Goal: Information Seeking & Learning: Learn about a topic

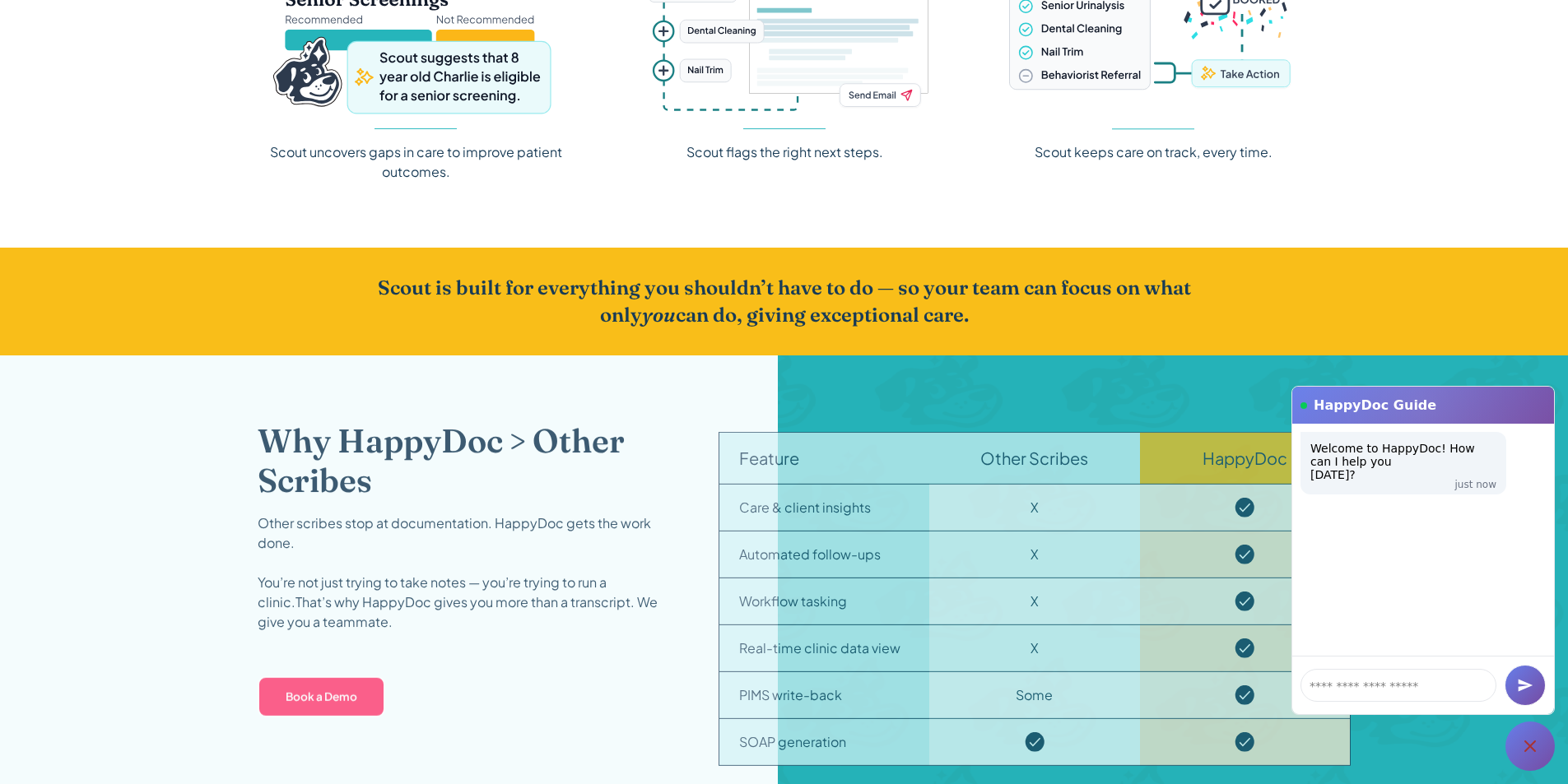
scroll to position [2796, 0]
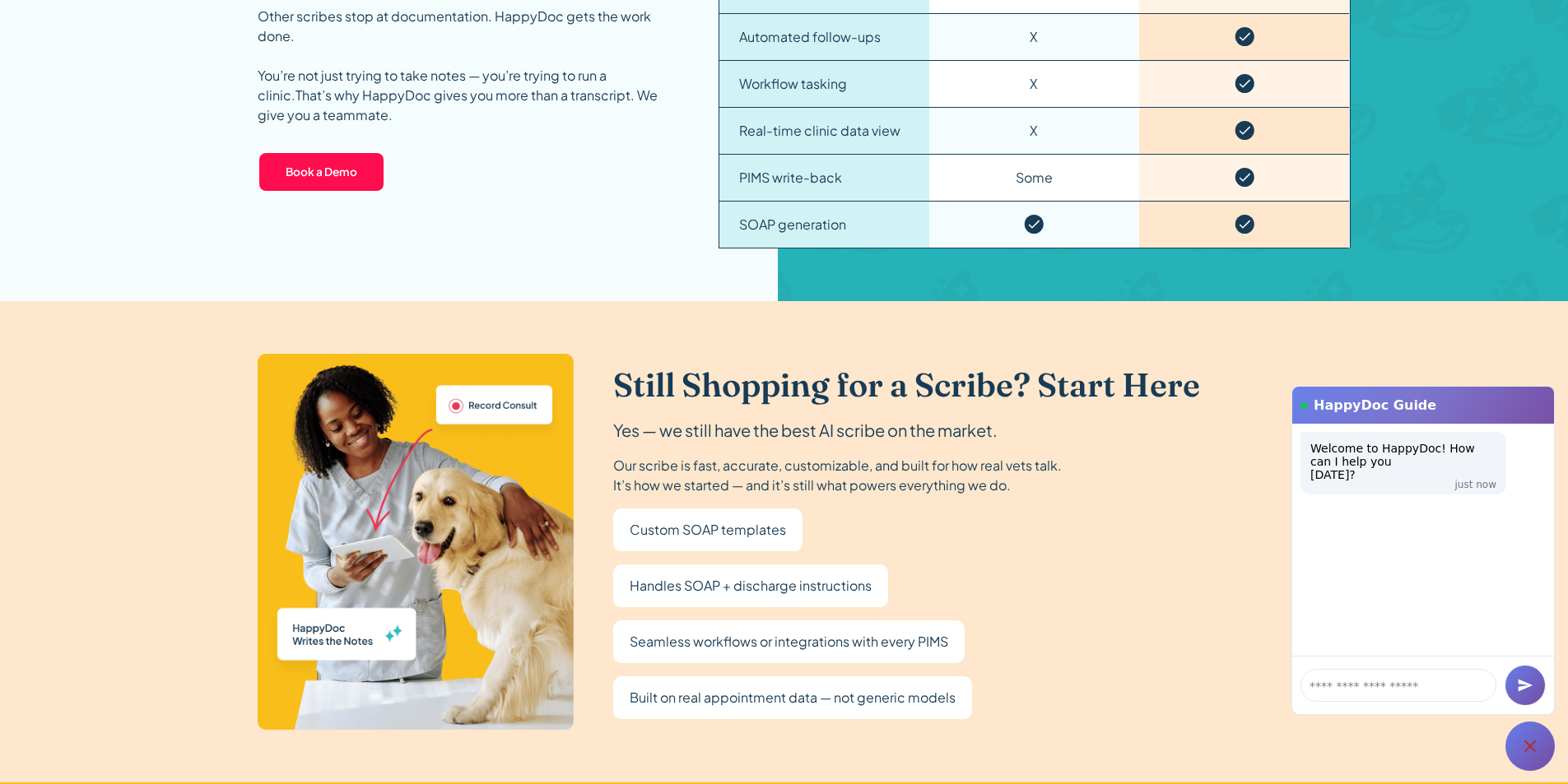
click at [1541, 741] on div at bounding box center [1529, 746] width 49 height 49
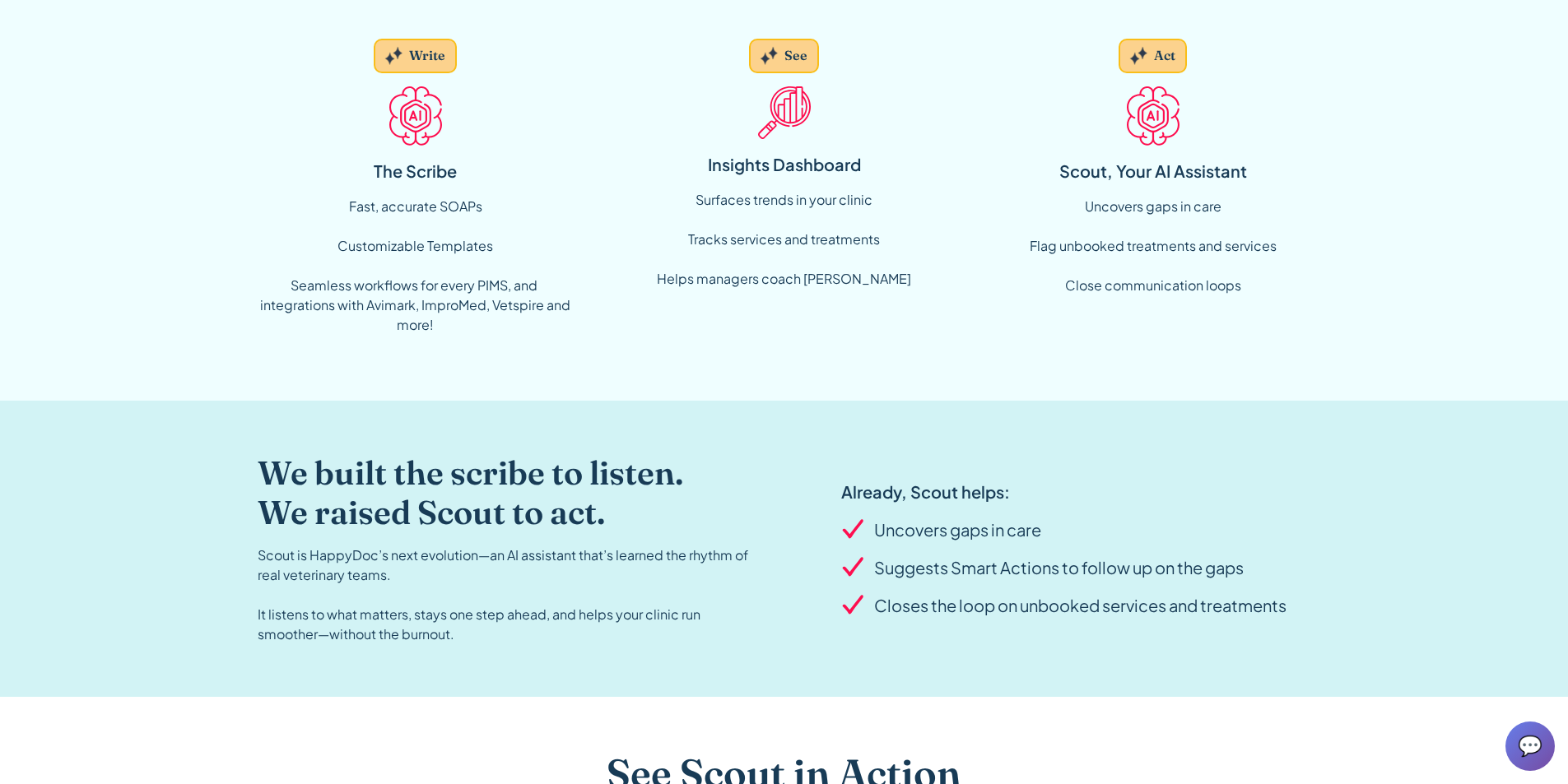
scroll to position [0, 0]
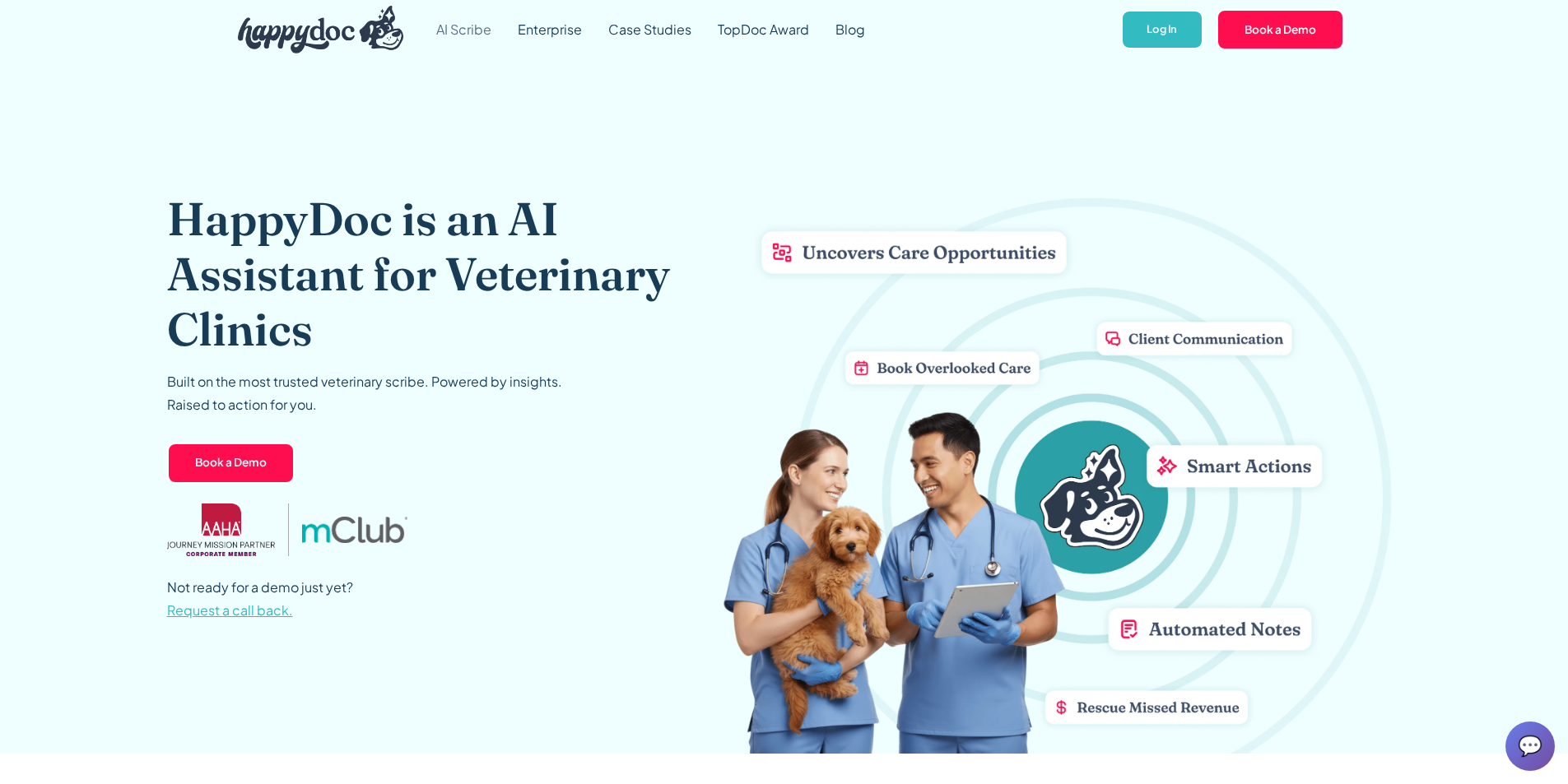
click at [468, 28] on link "AI Scribe" at bounding box center [464, 29] width 81 height 59
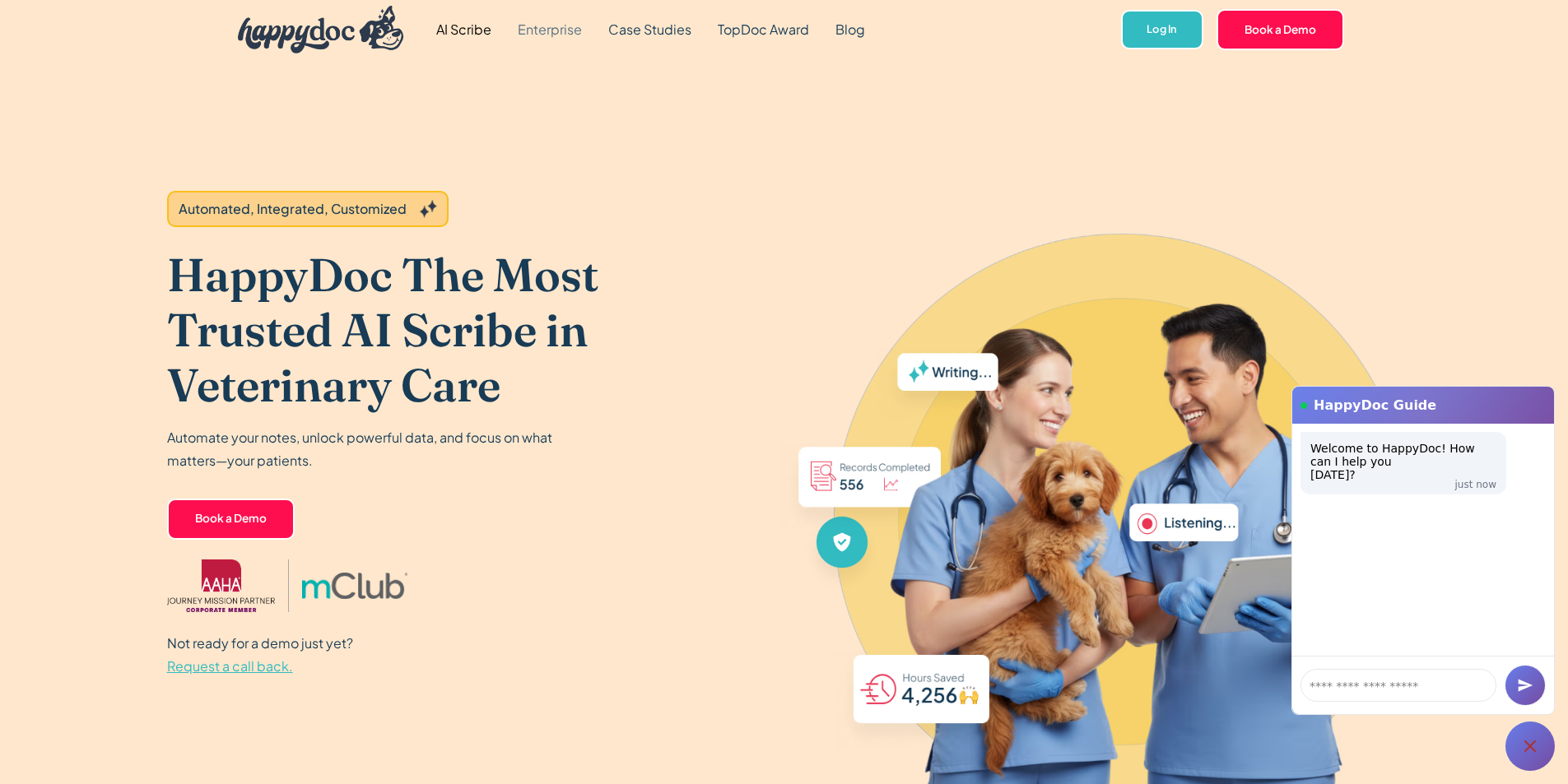
click at [543, 18] on link "Enterprise" at bounding box center [549, 29] width 91 height 59
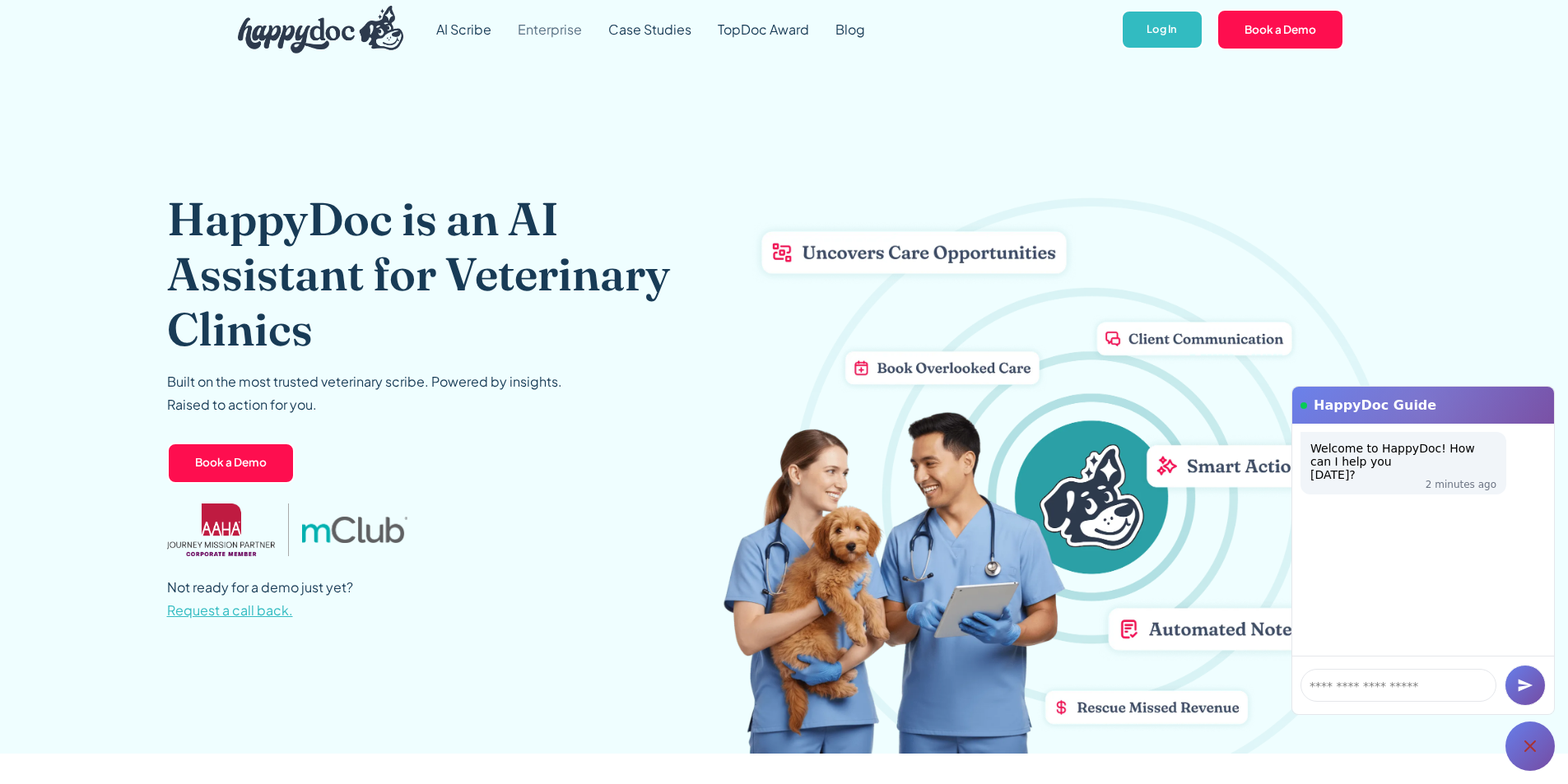
click at [549, 30] on link "Enterprise" at bounding box center [549, 29] width 91 height 59
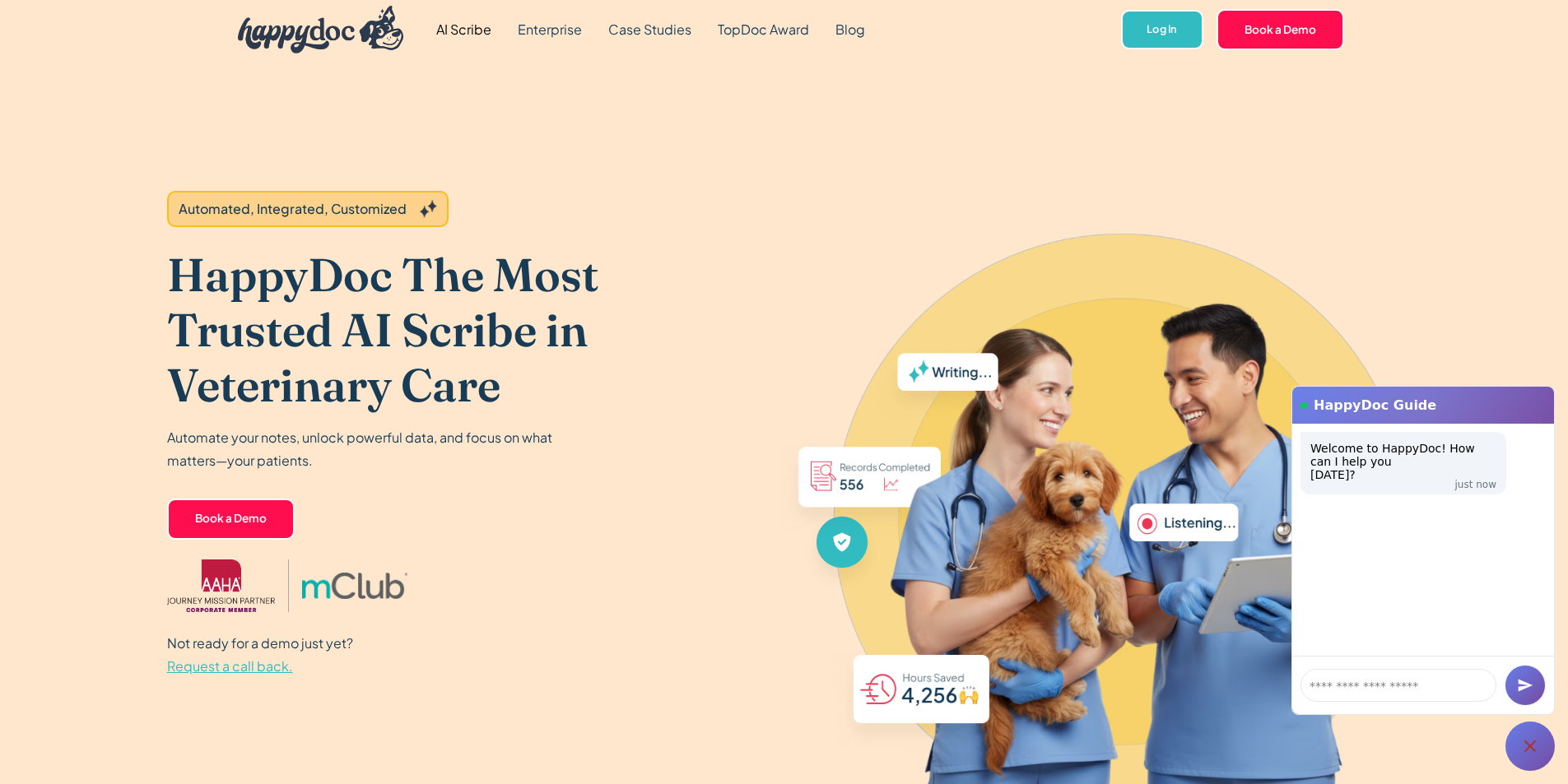
click at [1532, 747] on icon at bounding box center [1530, 746] width 20 height 20
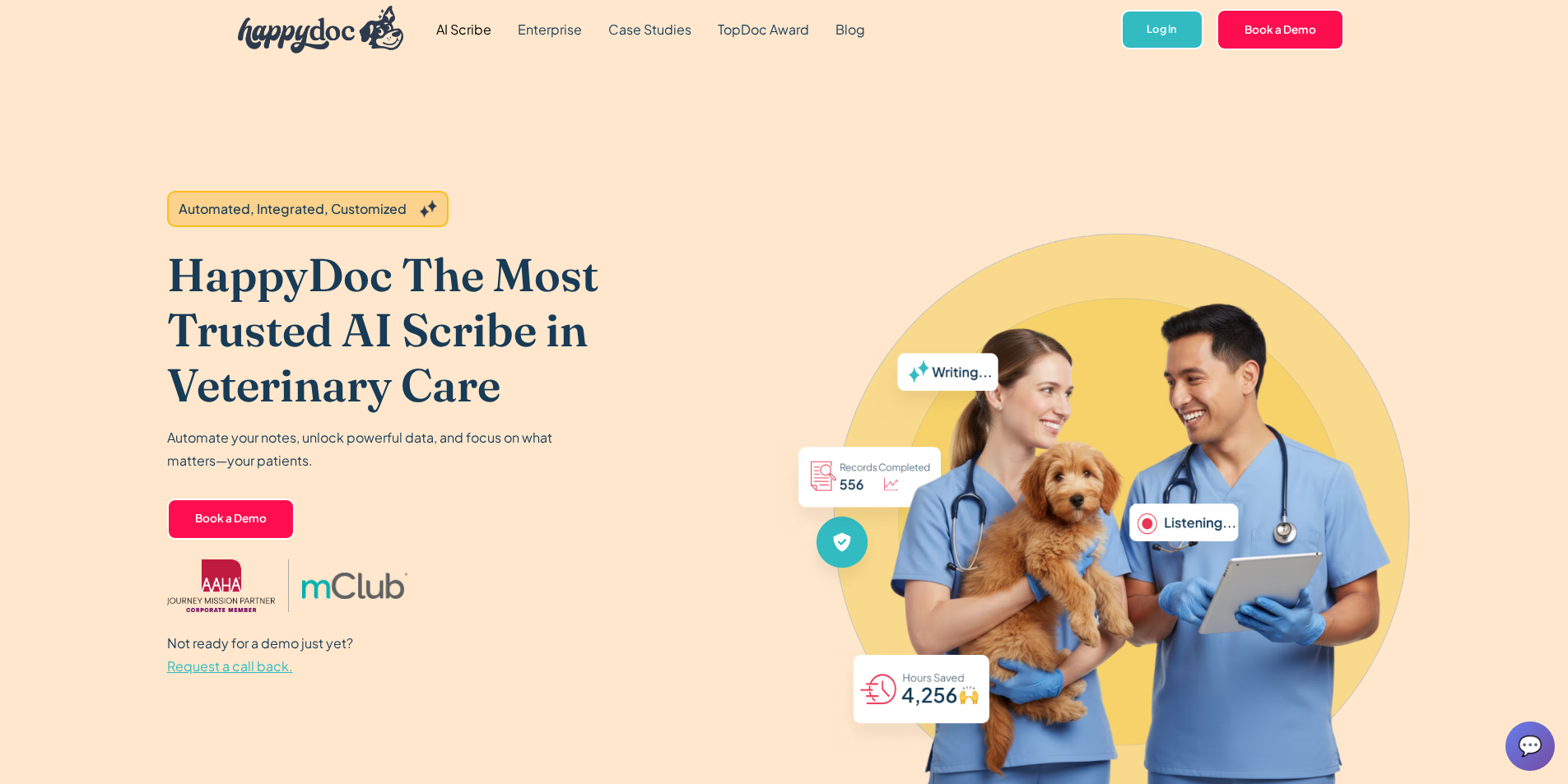
click at [302, 43] on img "home" at bounding box center [321, 29] width 166 height 47
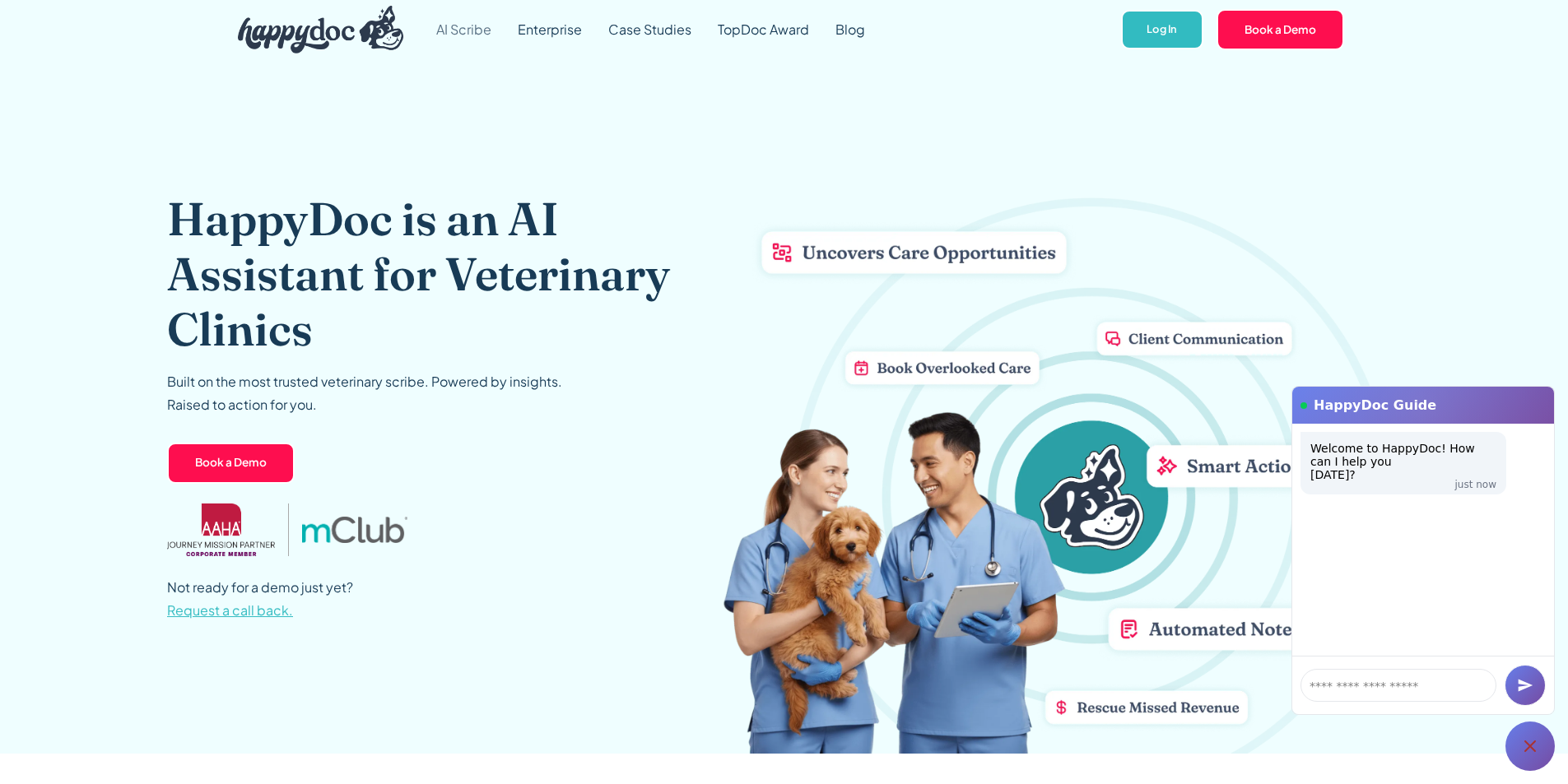
click at [466, 32] on link "AI Scribe" at bounding box center [464, 29] width 81 height 59
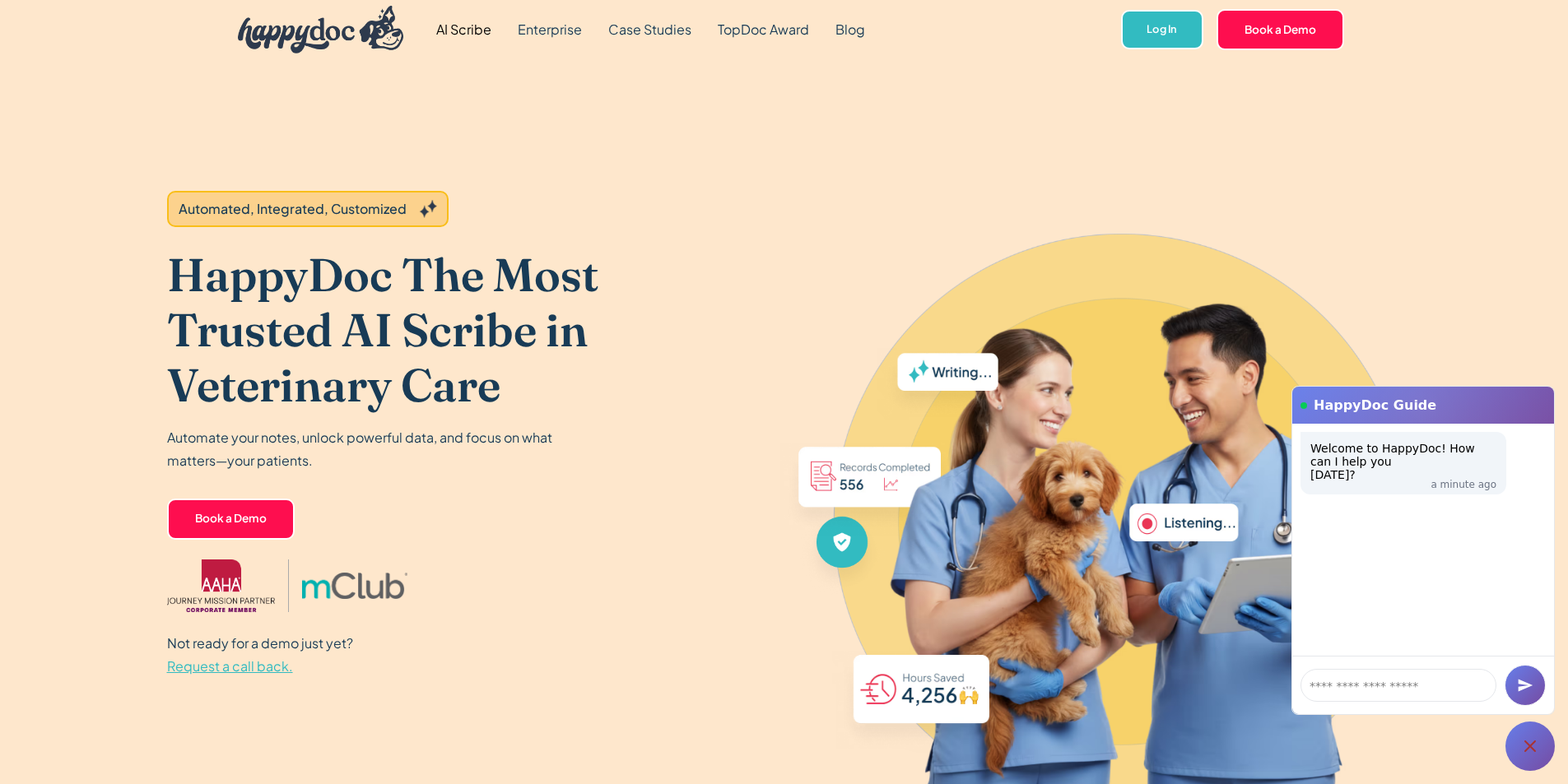
drag, startPoint x: 1530, startPoint y: 753, endPoint x: 1433, endPoint y: 684, distance: 119.0
click at [1531, 753] on icon at bounding box center [1530, 746] width 20 height 20
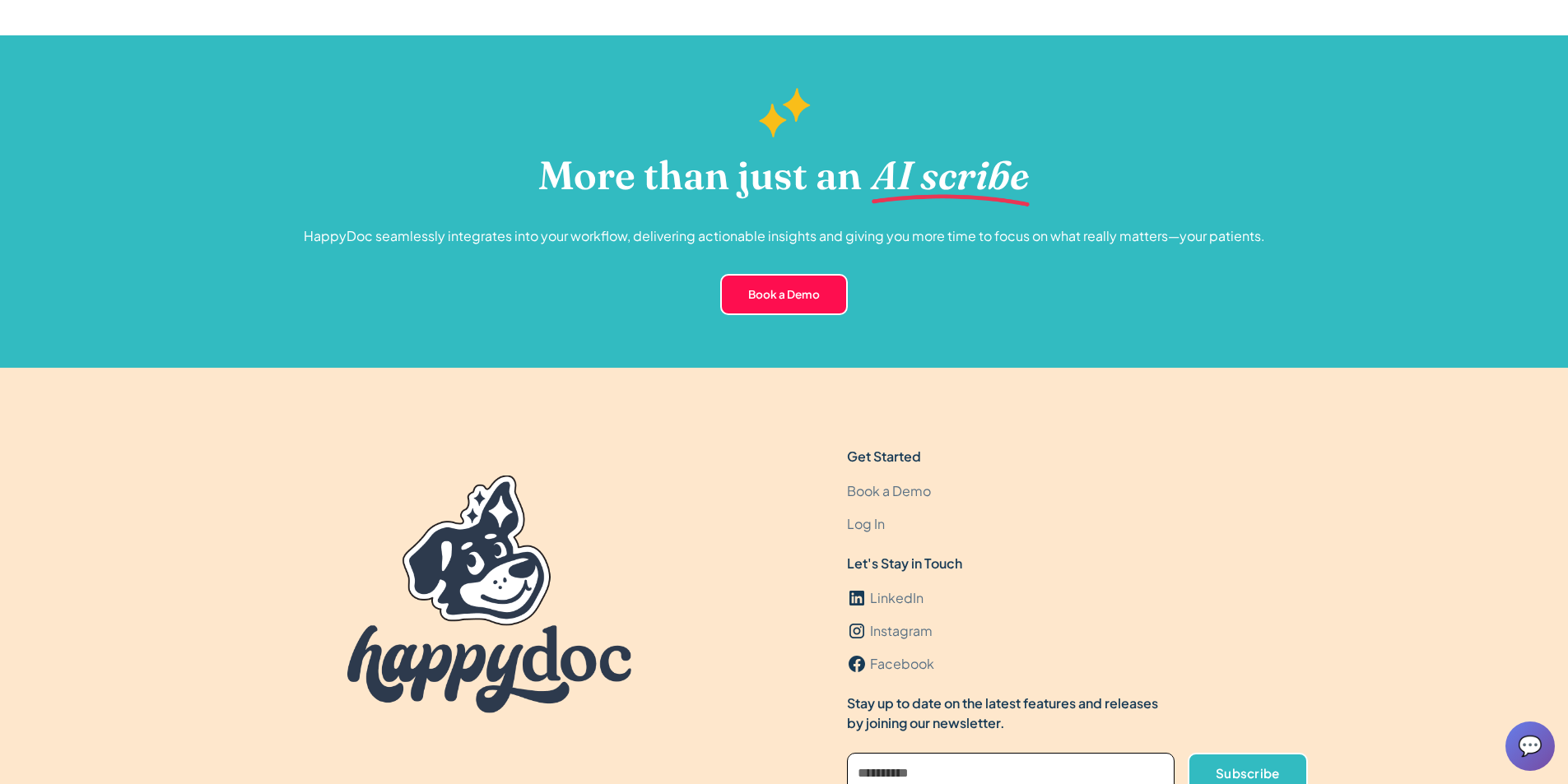
scroll to position [5004, 0]
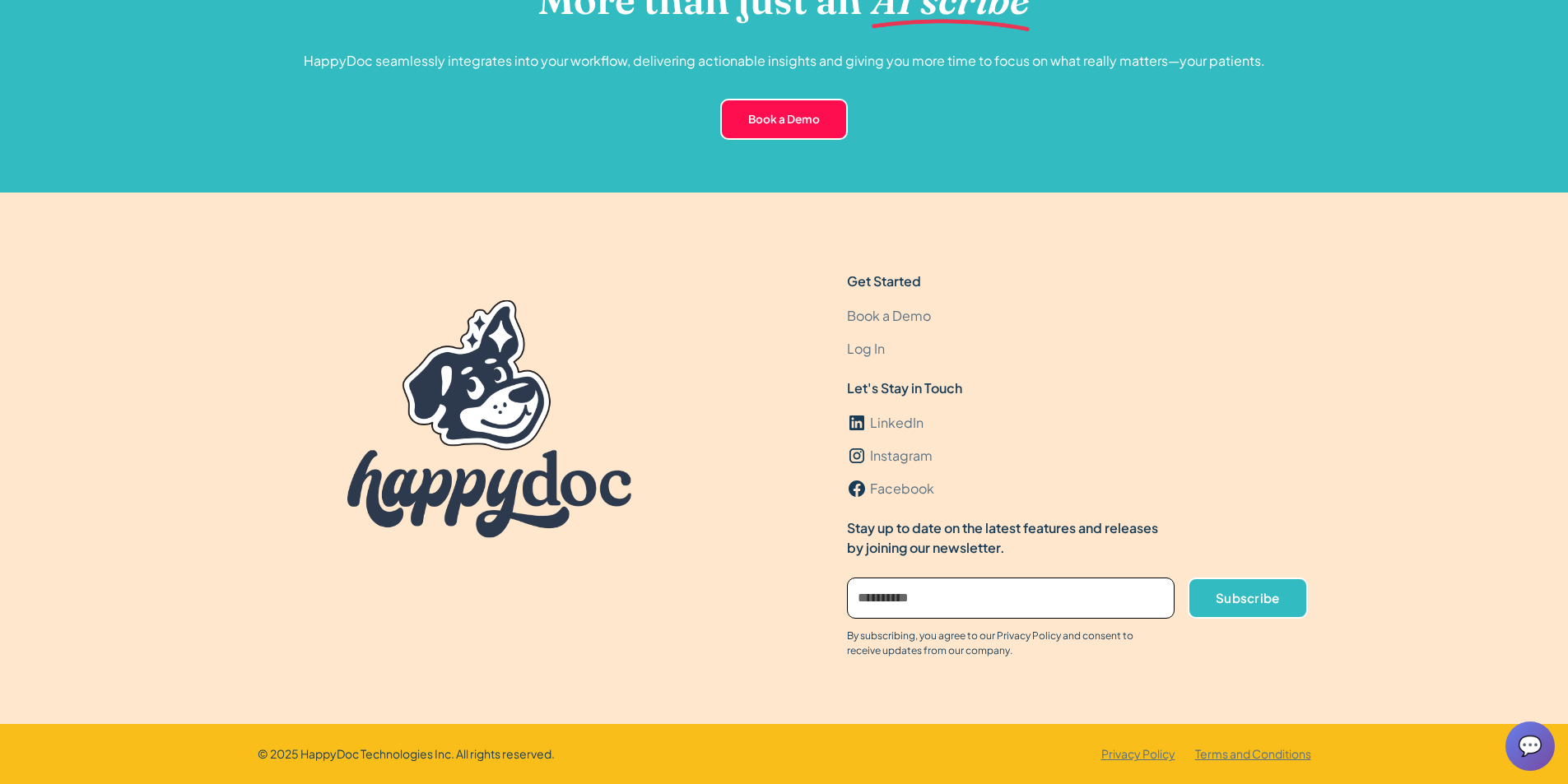
click at [1533, 749] on span "💬" at bounding box center [1530, 746] width 25 height 27
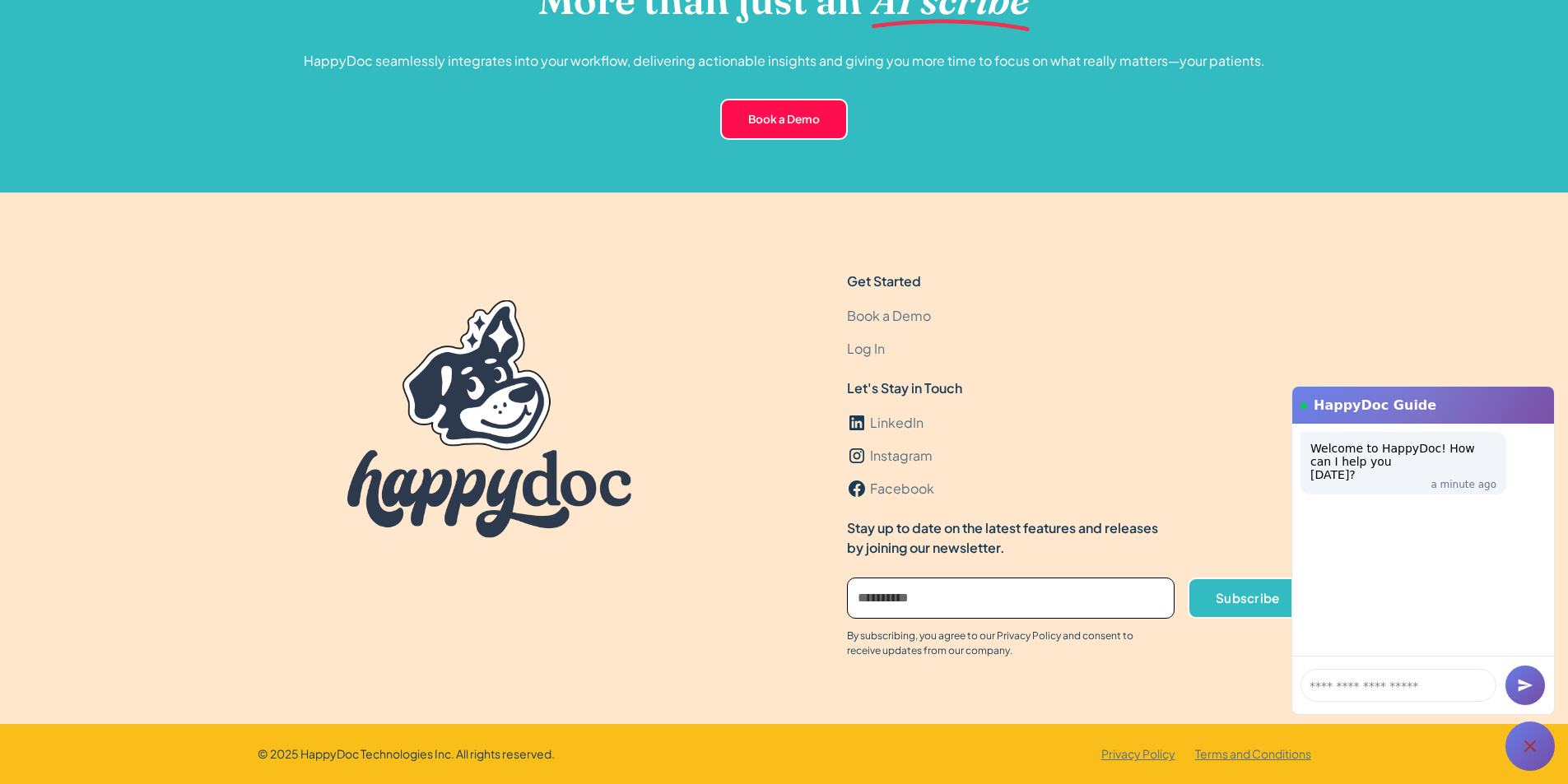
click at [927, 653] on div "By subscribing, you agree to our Privacy Policy and consent to receive updates …" at bounding box center [1003, 644] width 313 height 30
click at [1534, 747] on icon at bounding box center [1530, 746] width 20 height 20
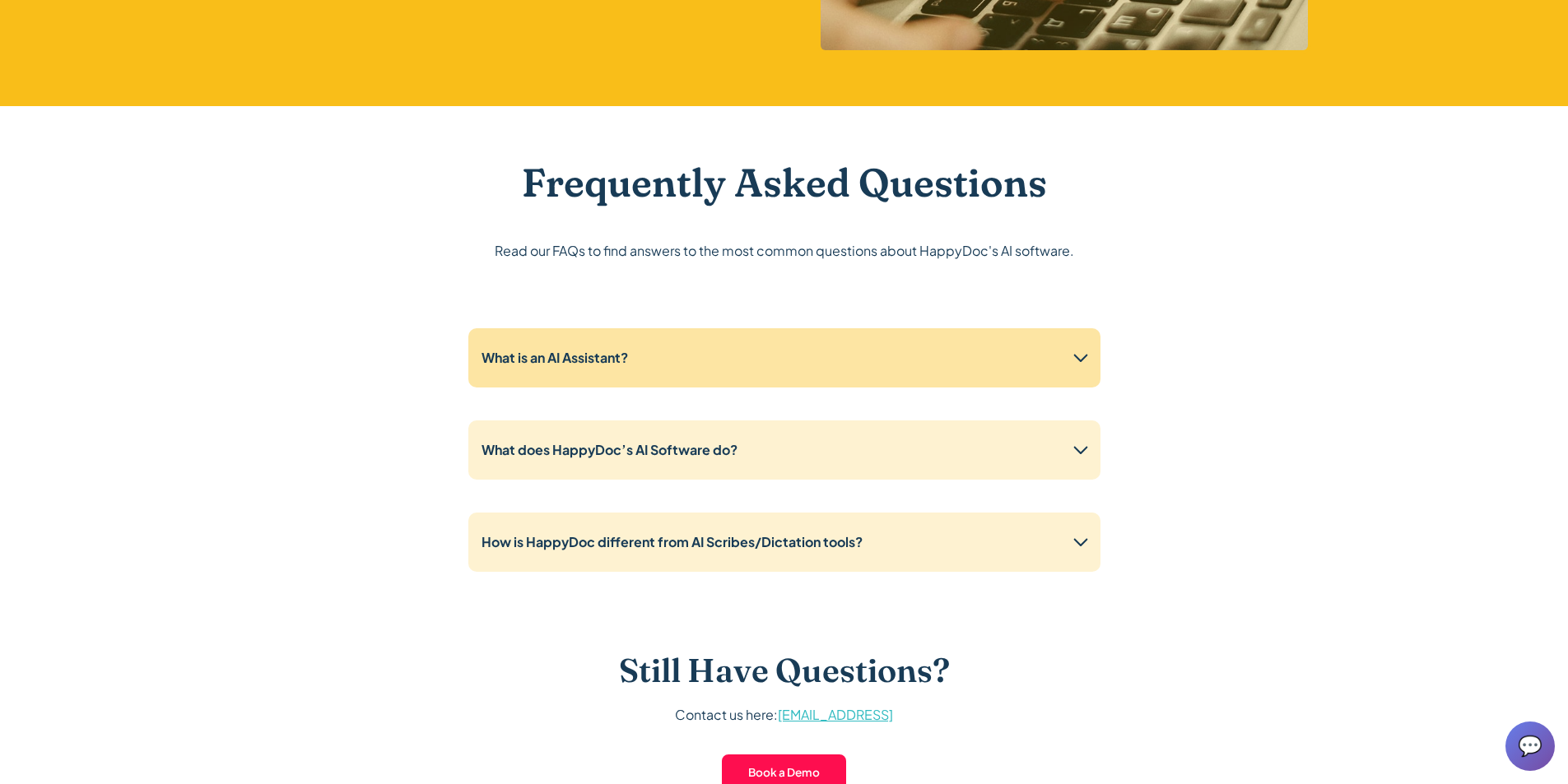
scroll to position [4017, 0]
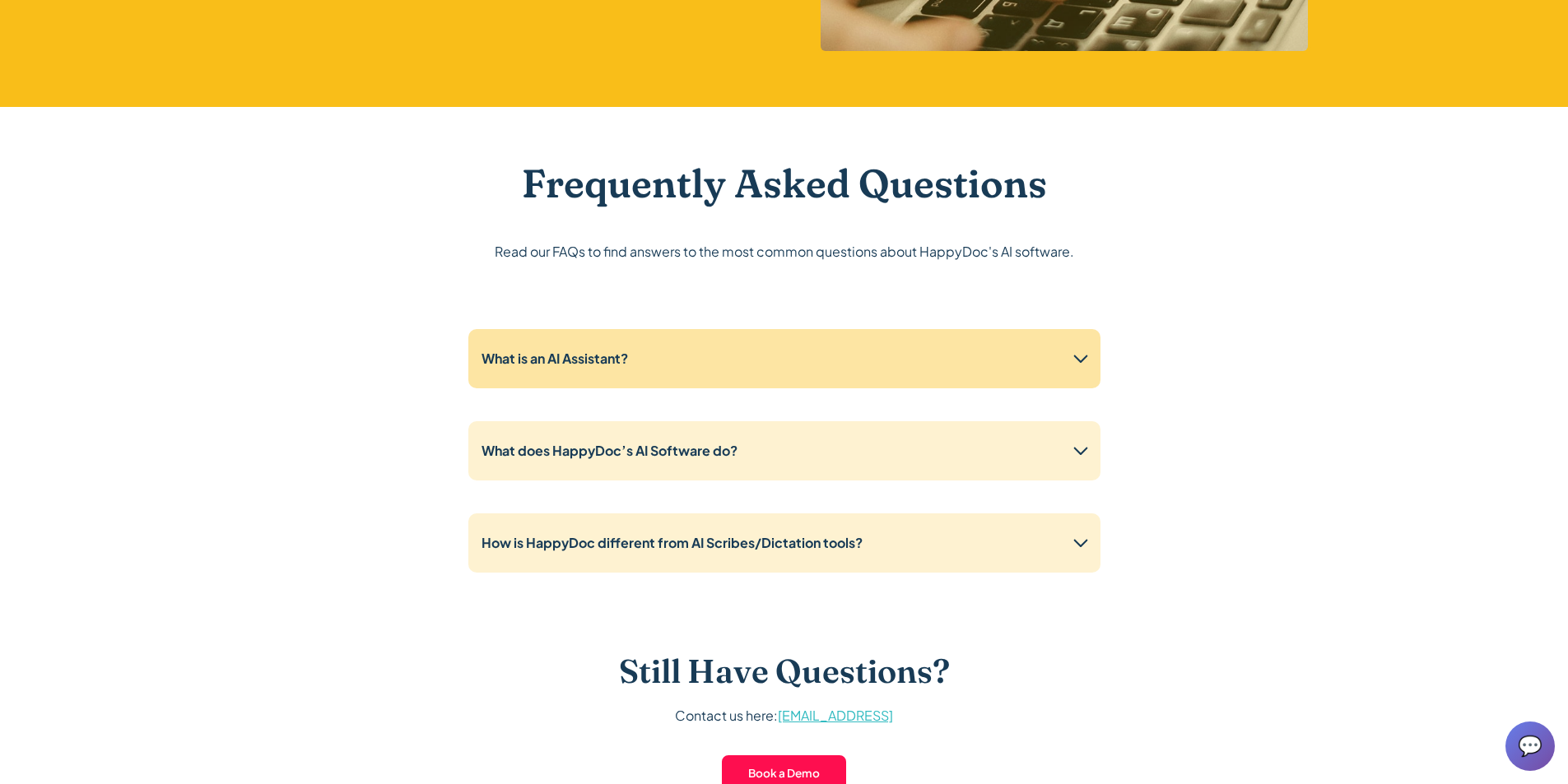
click at [790, 349] on div "What is an AI Assistant?" at bounding box center [784, 358] width 632 height 59
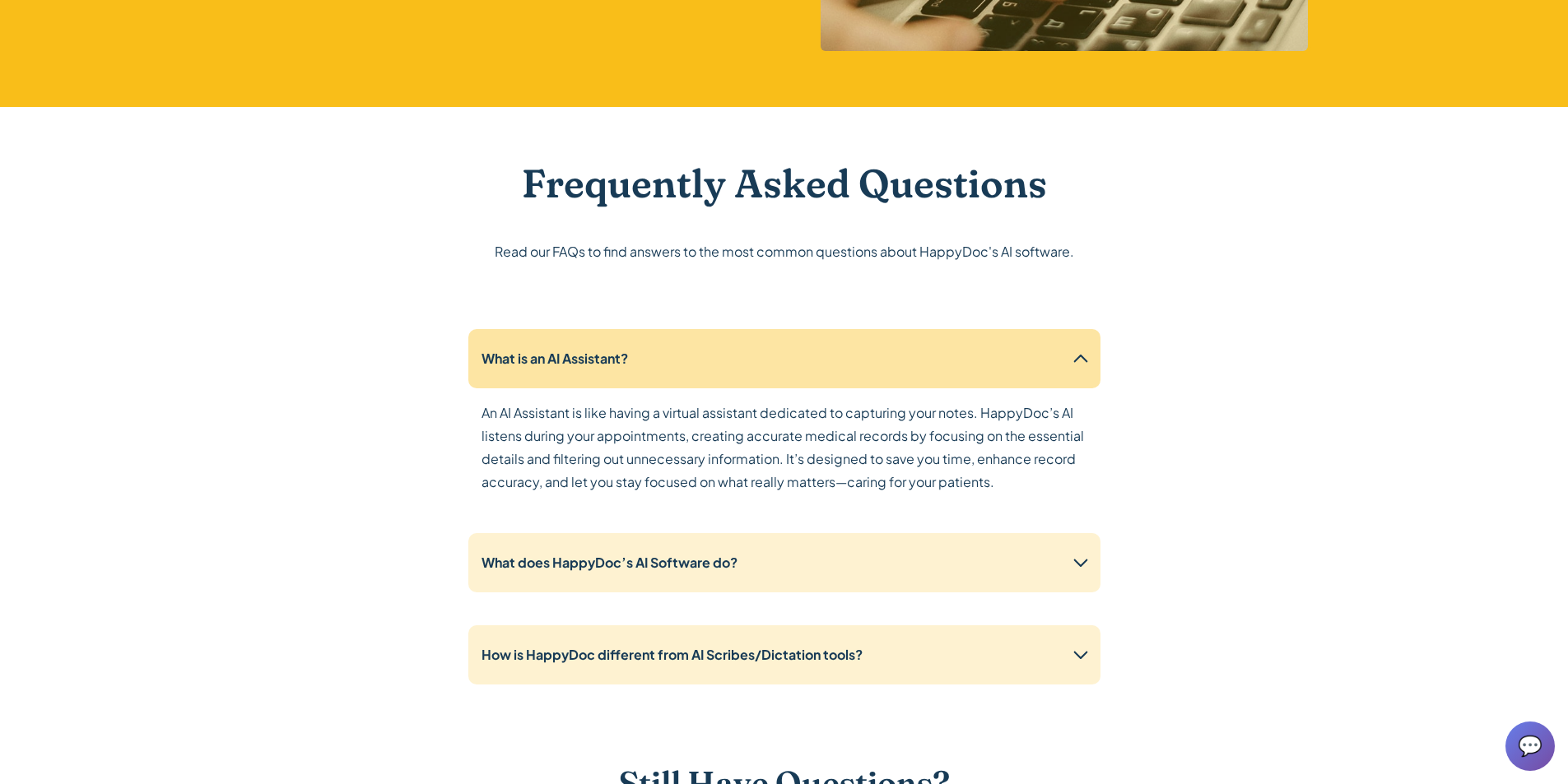
click at [790, 349] on div "What is an AI Assistant?" at bounding box center [784, 358] width 632 height 59
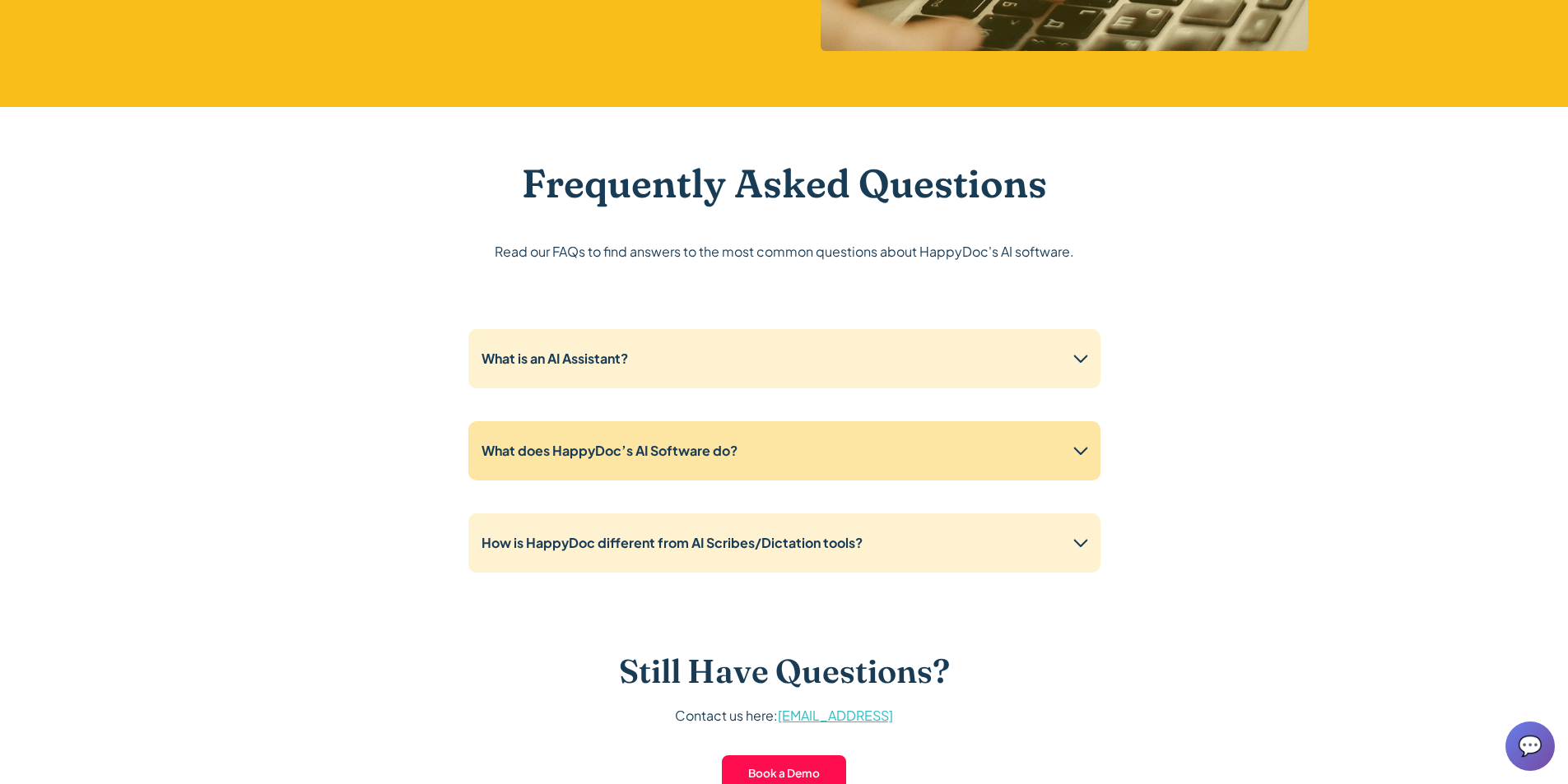
click at [843, 463] on div "What does HappyDoc’s AI Software do?" at bounding box center [784, 450] width 632 height 59
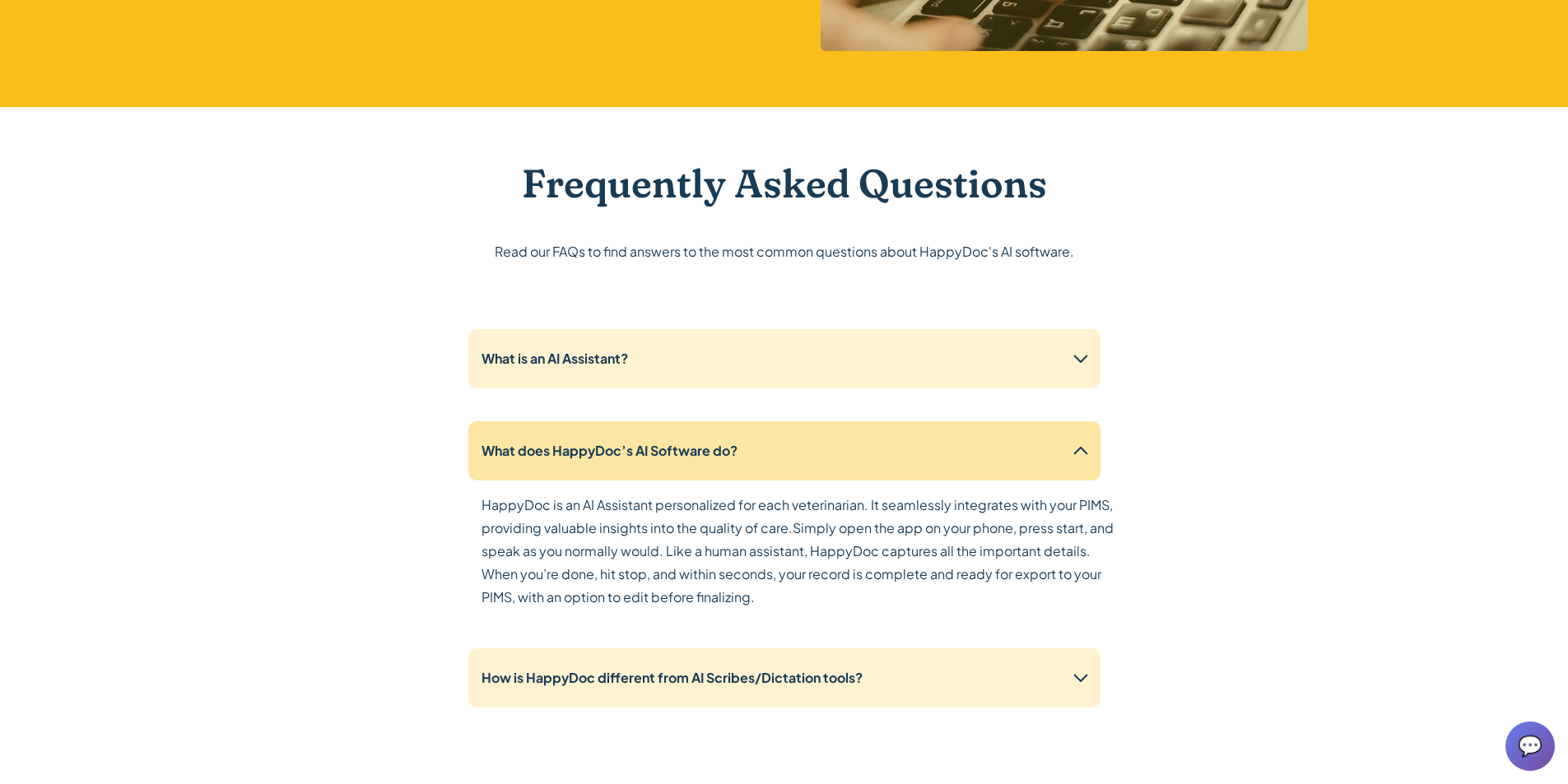
click at [843, 463] on div "What does HappyDoc’s AI Software do?" at bounding box center [784, 450] width 632 height 59
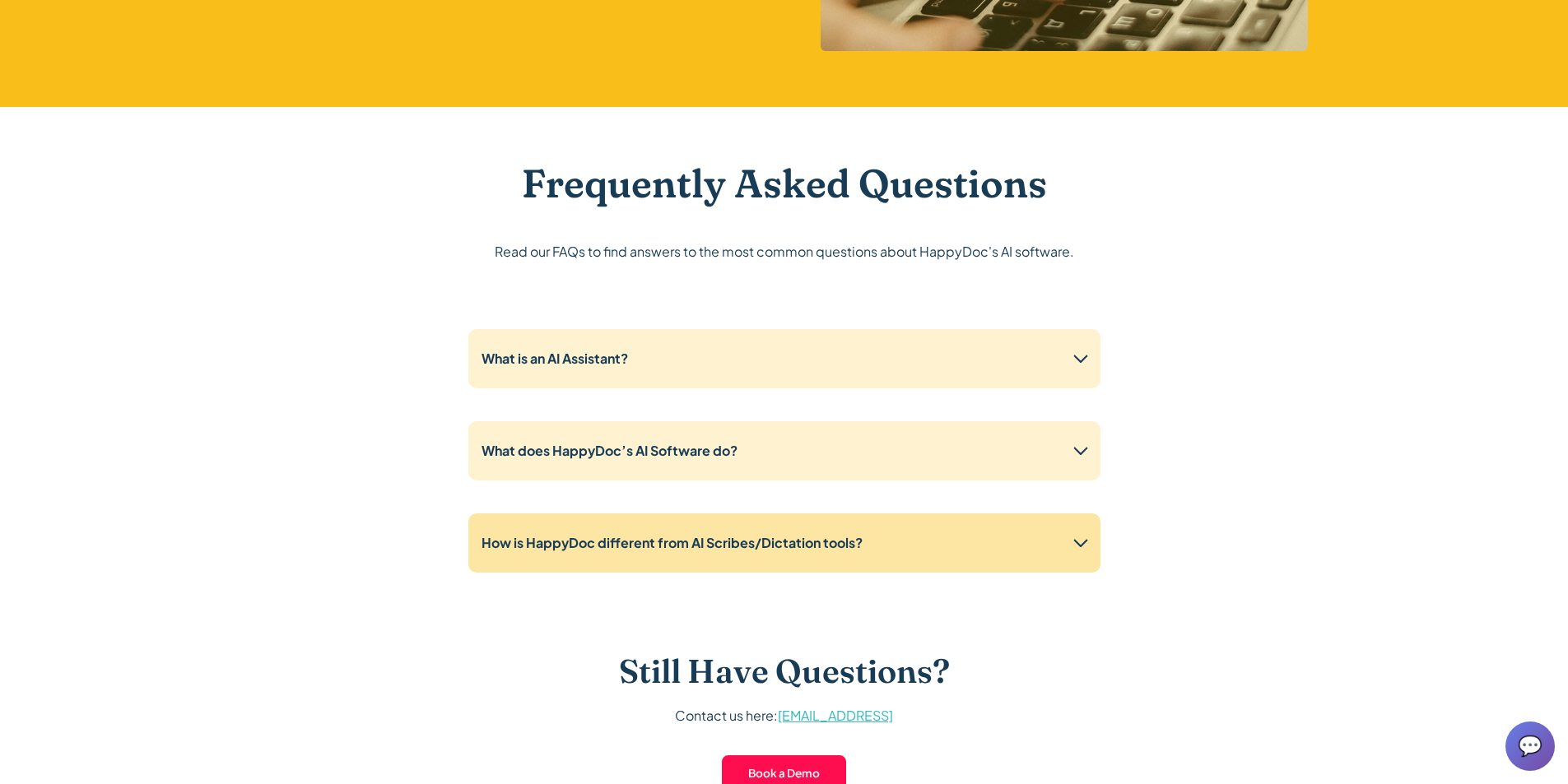
click at [843, 546] on strong "How is HappyDoc different from AI Scribes/Dictation tools?" at bounding box center [671, 542] width 381 height 17
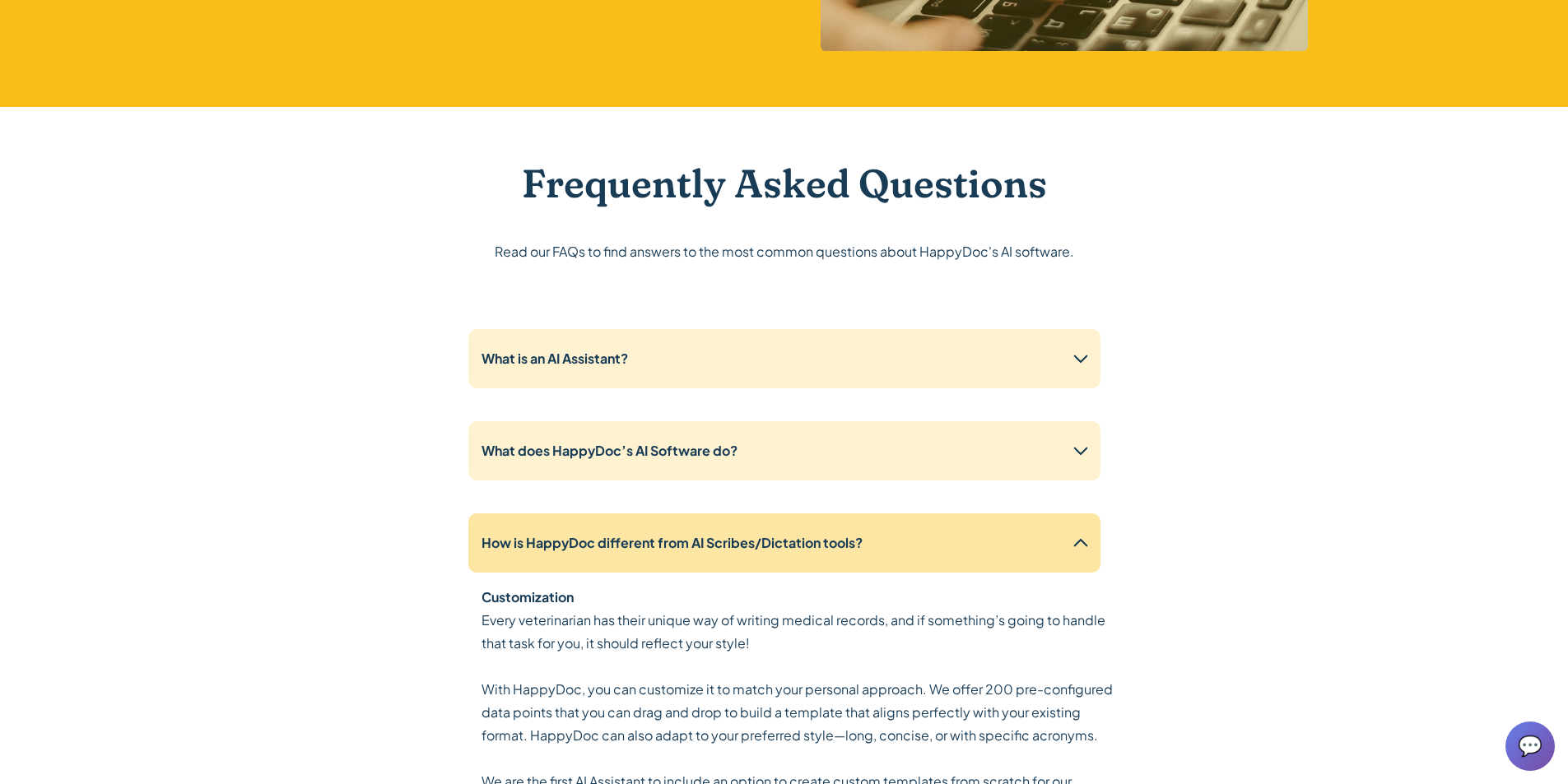
click at [843, 546] on strong "How is HappyDoc different from AI Scribes/Dictation tools?" at bounding box center [671, 542] width 381 height 17
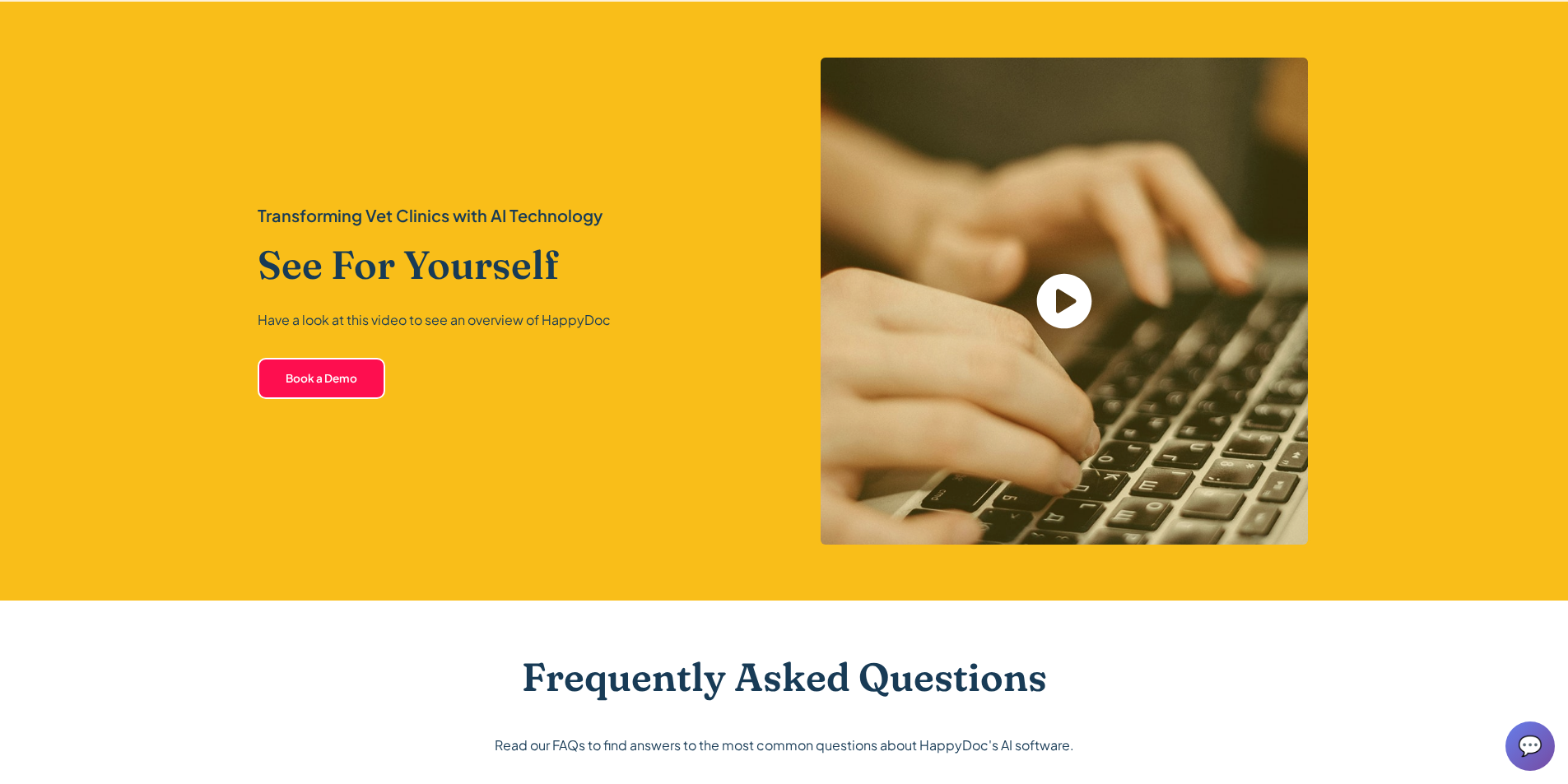
click at [1054, 301] on icon "open lightbox" at bounding box center [1064, 301] width 55 height 55
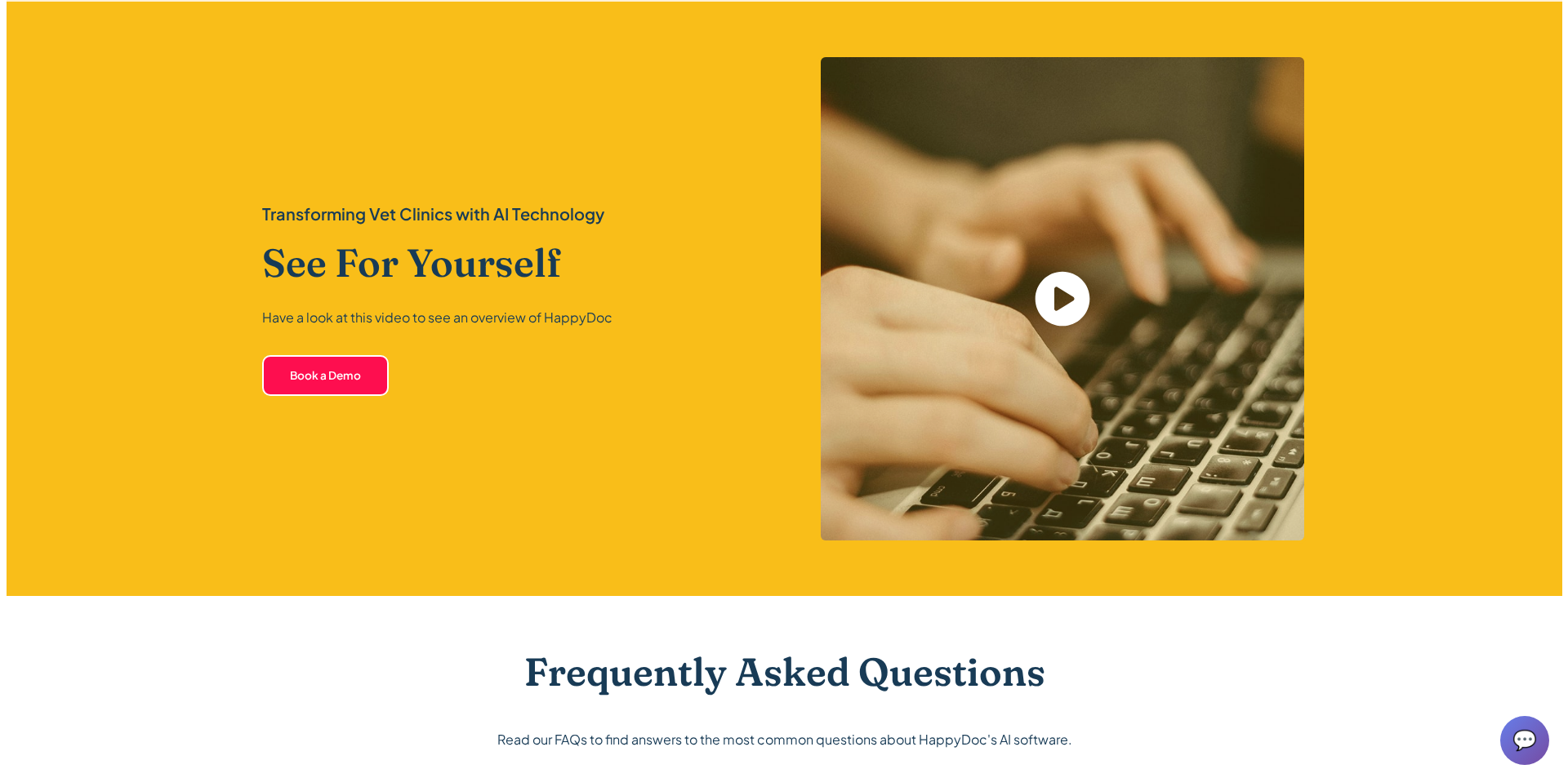
scroll to position [3500, 0]
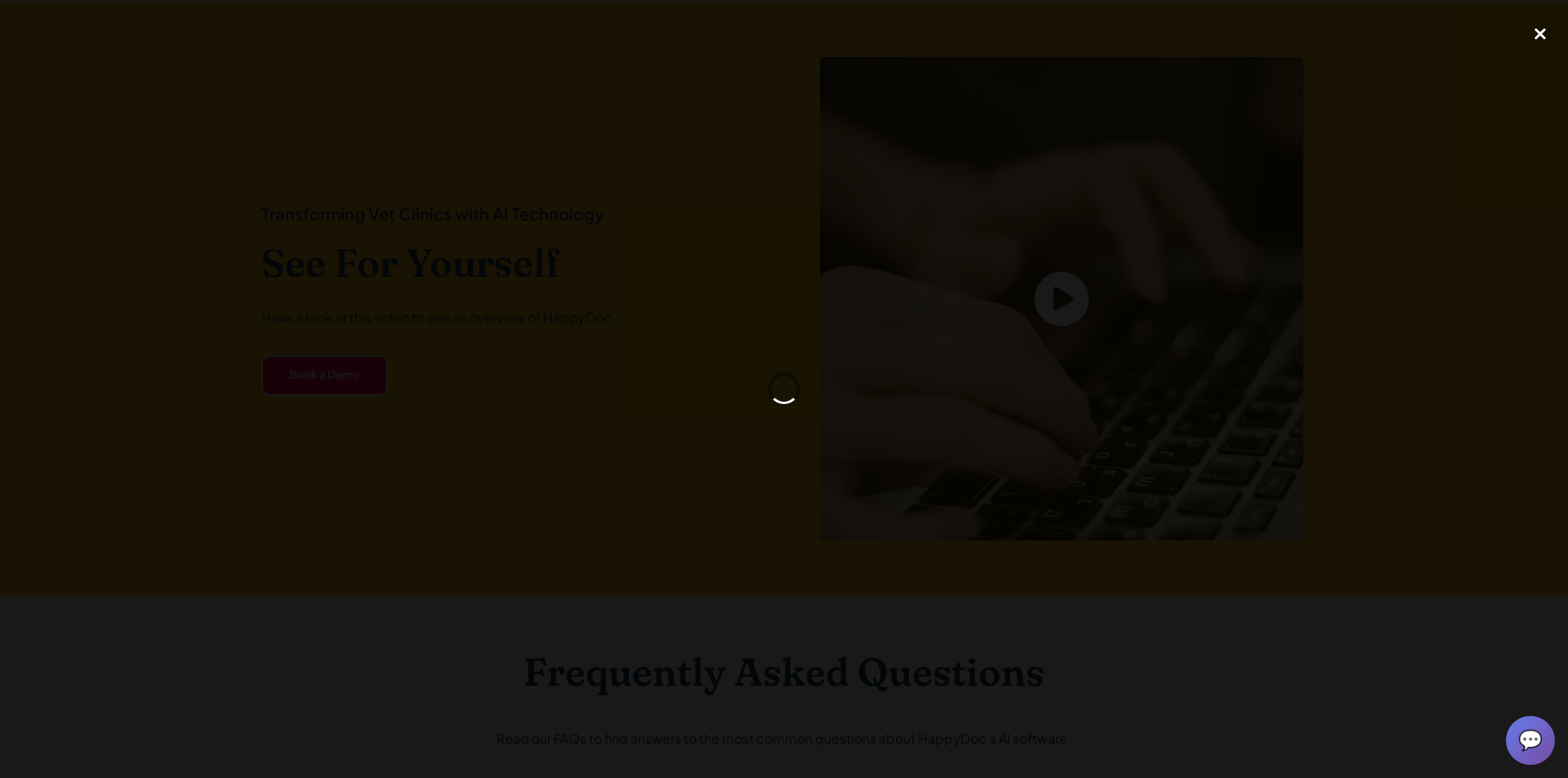
click at [1538, 37] on div "close lightbox" at bounding box center [1539, 34] width 55 height 36
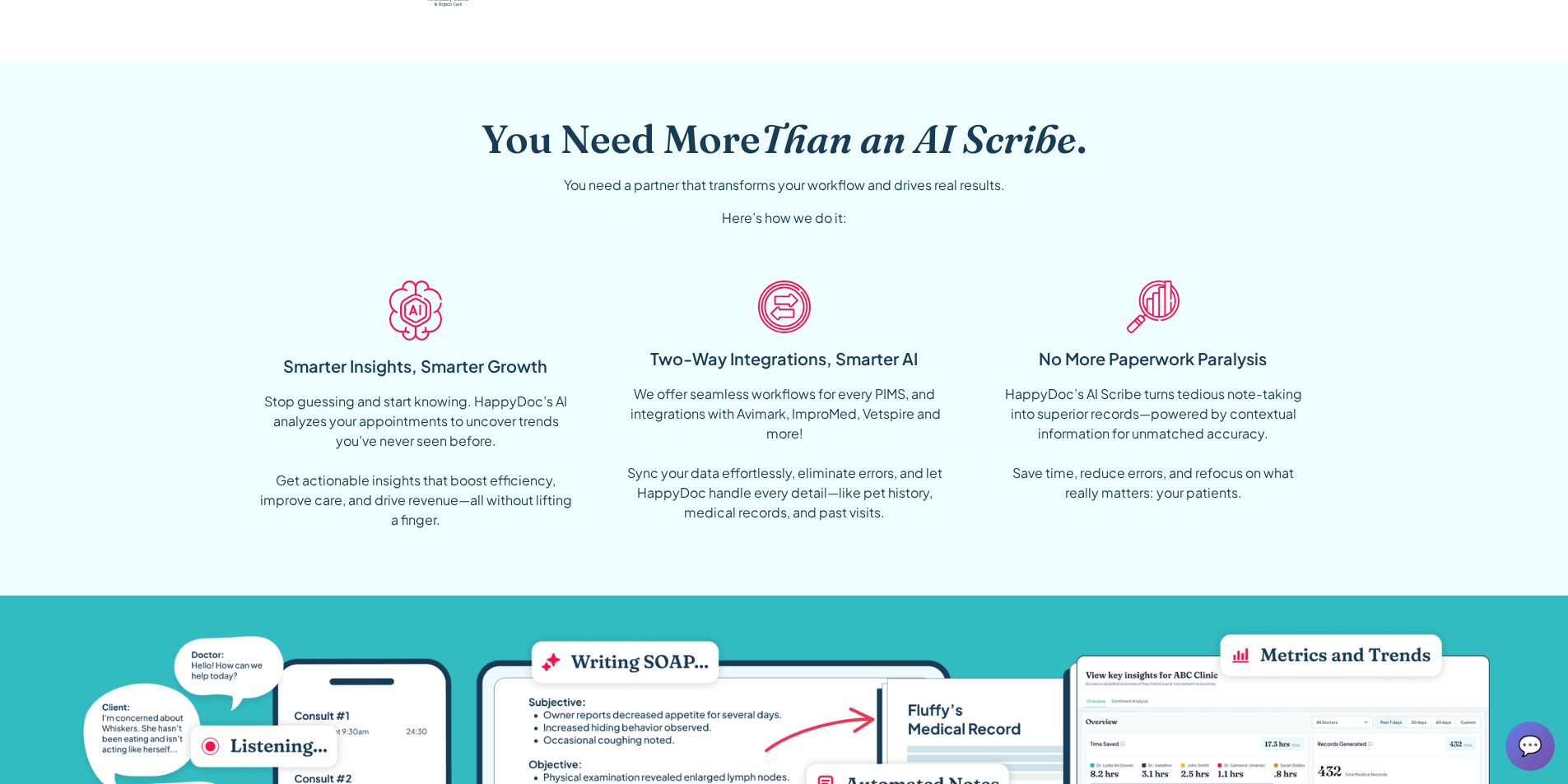
scroll to position [0, 0]
